Goal: Use online tool/utility

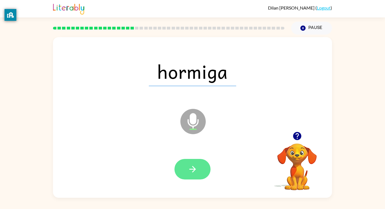
click at [193, 165] on icon "button" at bounding box center [193, 170] width 10 height 10
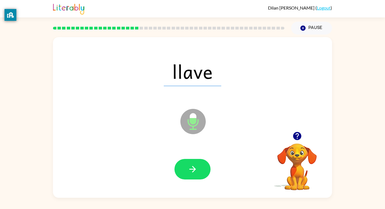
click at [193, 165] on icon "button" at bounding box center [193, 170] width 10 height 10
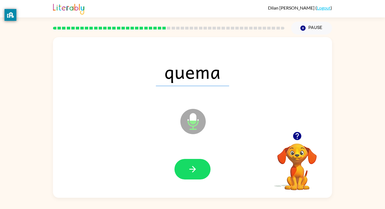
click at [193, 165] on icon "button" at bounding box center [193, 170] width 10 height 10
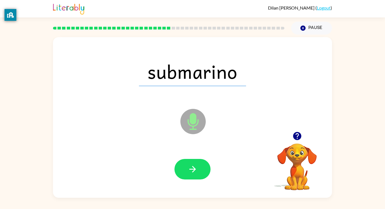
click at [193, 165] on icon "button" at bounding box center [193, 170] width 10 height 10
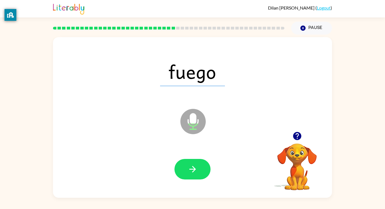
click at [193, 165] on icon "button" at bounding box center [193, 170] width 10 height 10
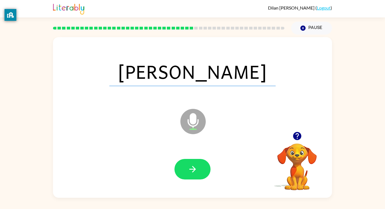
click at [193, 165] on icon "button" at bounding box center [193, 170] width 10 height 10
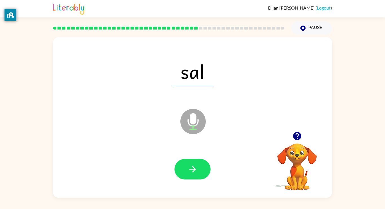
click at [193, 165] on icon "button" at bounding box center [193, 170] width 10 height 10
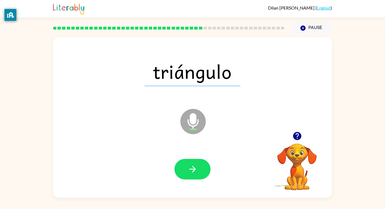
click at [193, 165] on icon "button" at bounding box center [193, 170] width 10 height 10
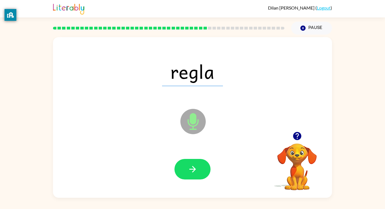
click at [193, 165] on icon "button" at bounding box center [193, 170] width 10 height 10
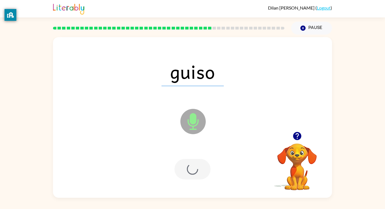
click at [193, 165] on div at bounding box center [192, 169] width 36 height 21
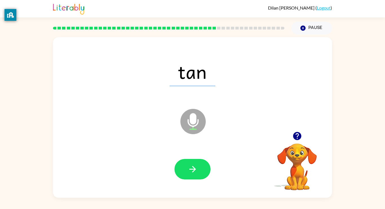
click at [193, 165] on icon "button" at bounding box center [193, 170] width 10 height 10
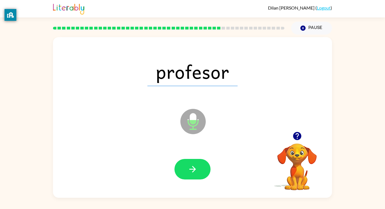
click at [193, 165] on icon "button" at bounding box center [193, 170] width 10 height 10
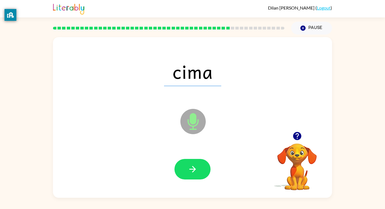
click at [193, 165] on icon "button" at bounding box center [193, 170] width 10 height 10
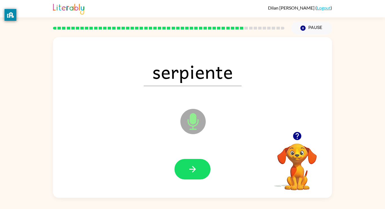
click at [193, 165] on icon "button" at bounding box center [193, 170] width 10 height 10
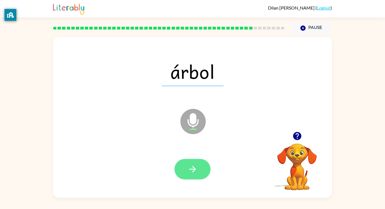
click at [191, 170] on icon "button" at bounding box center [193, 170] width 10 height 10
click at [193, 163] on button "button" at bounding box center [192, 169] width 36 height 21
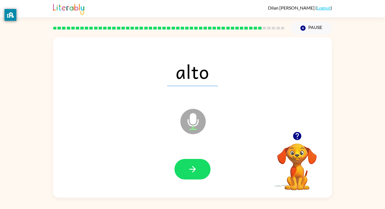
click at [193, 163] on button "button" at bounding box center [192, 169] width 36 height 21
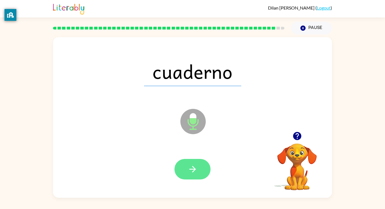
click at [206, 162] on button "button" at bounding box center [192, 169] width 36 height 21
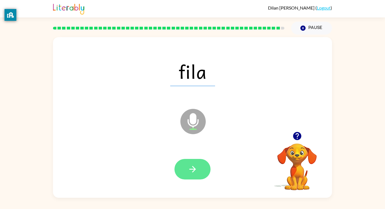
click at [192, 163] on button "button" at bounding box center [192, 169] width 36 height 21
